Goal: Find specific page/section: Find specific page/section

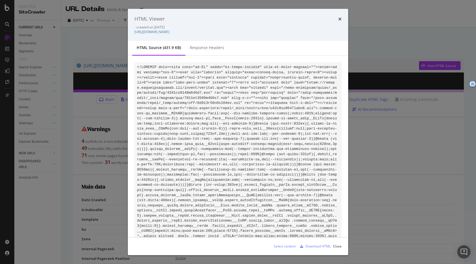
scroll to position [15827, 0]
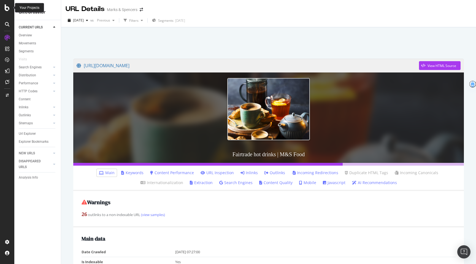
click at [8, 7] on icon at bounding box center [7, 7] width 5 height 7
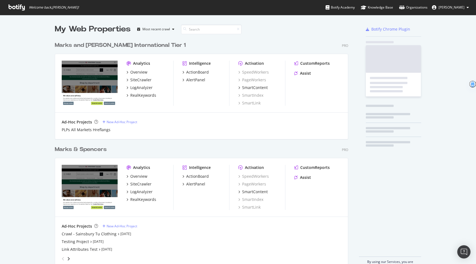
scroll to position [264, 476]
